Goal: Information Seeking & Learning: Learn about a topic

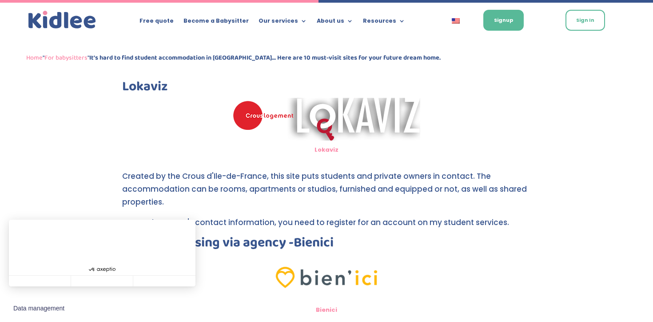
scroll to position [826, 0]
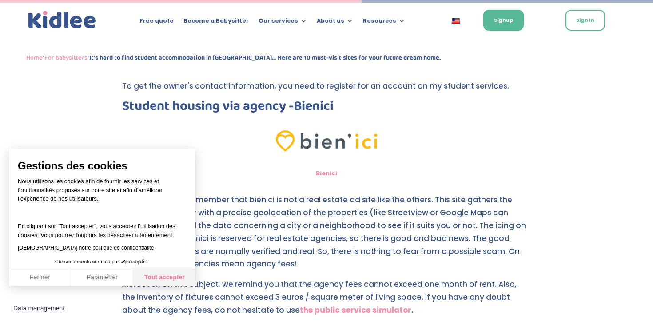
click at [166, 275] on button "Tout accepter" at bounding box center [164, 277] width 62 height 19
checkbox input "true"
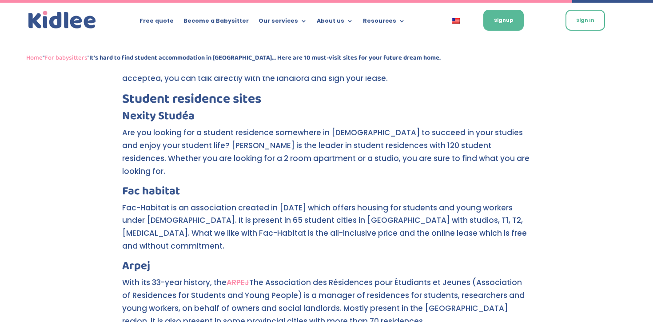
scroll to position [1308, 0]
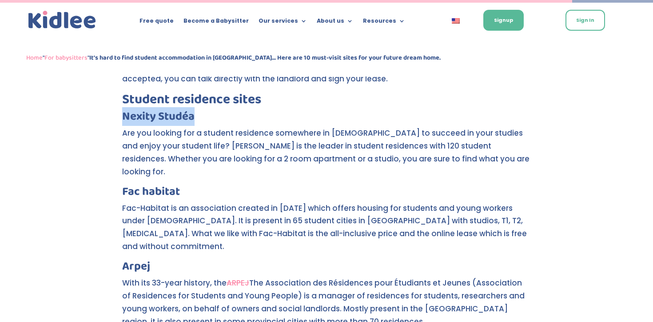
drag, startPoint x: 197, startPoint y: 118, endPoint x: 111, endPoint y: 119, distance: 85.3
copy strong "Nexity Studéa"
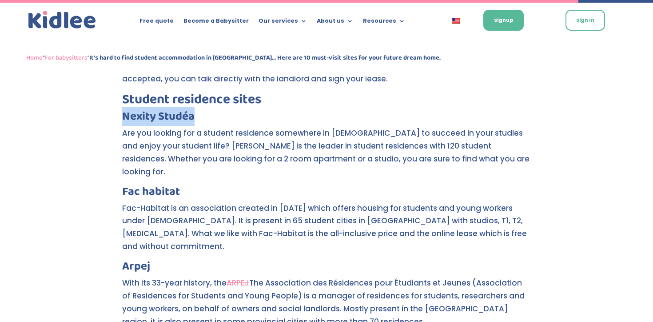
scroll to position [1334, 0]
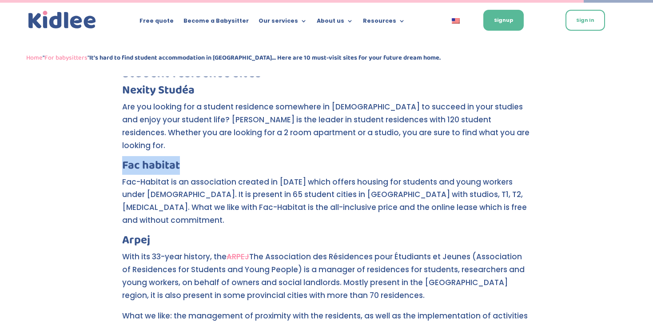
drag, startPoint x: 181, startPoint y: 152, endPoint x: 118, endPoint y: 151, distance: 63.1
copy link "Fac habitat"
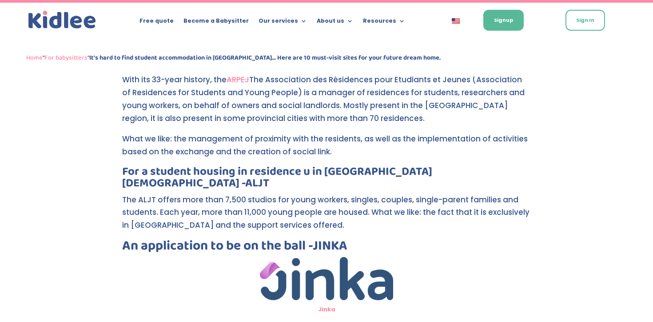
scroll to position [1520, 0]
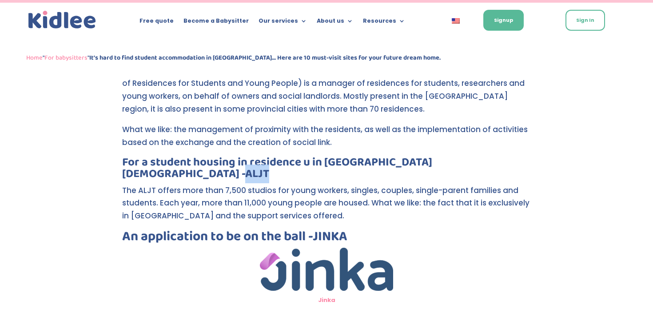
drag, startPoint x: 434, startPoint y: 131, endPoint x: 400, endPoint y: 131, distance: 33.8
click at [400, 156] on h3 "For a student housing in residence u in [GEOGRAPHIC_DATA][DEMOGRAPHIC_DATA]" at bounding box center [326, 170] width 409 height 28
copy link "ALJT"
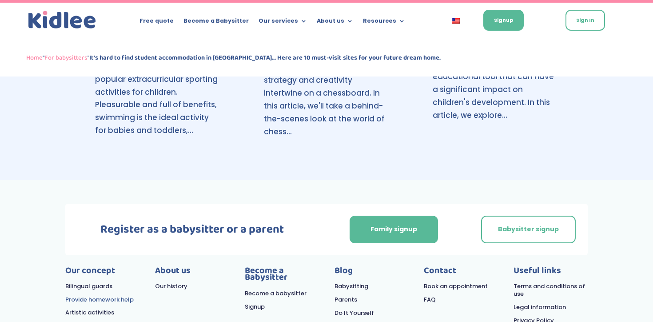
scroll to position [2169, 0]
